Goal: Find specific page/section: Find specific page/section

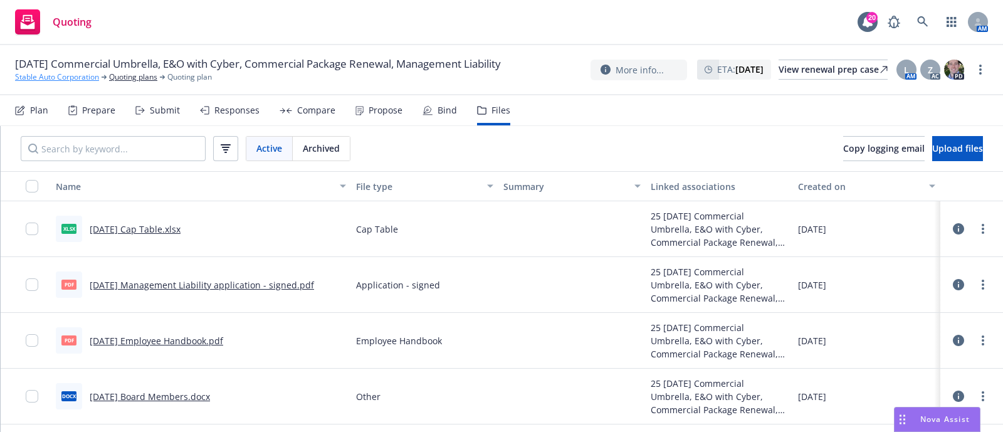
click at [58, 83] on link "Stable Auto Corporation" at bounding box center [57, 76] width 84 height 11
